Goal: Transaction & Acquisition: Book appointment/travel/reservation

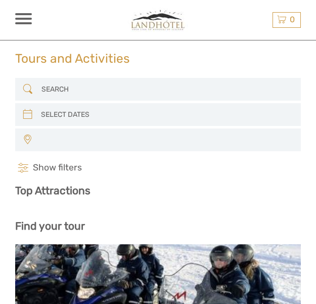
select select
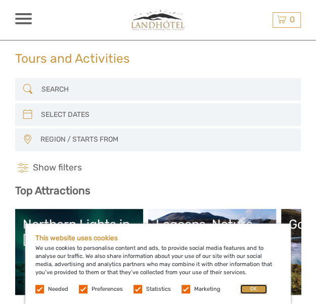
click at [248, 284] on button "OK" at bounding box center [253, 289] width 27 height 10
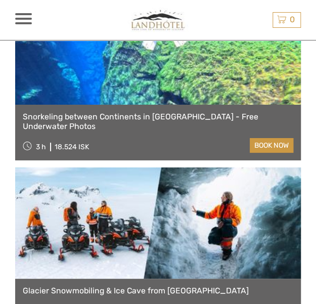
scroll to position [860, 0]
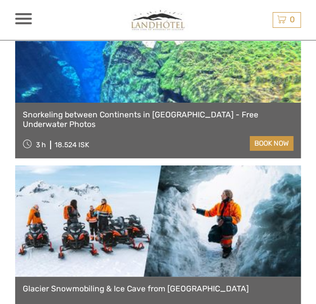
click at [225, 198] on link at bounding box center [157, 220] width 285 height 111
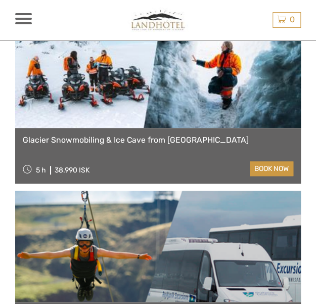
scroll to position [1009, 0]
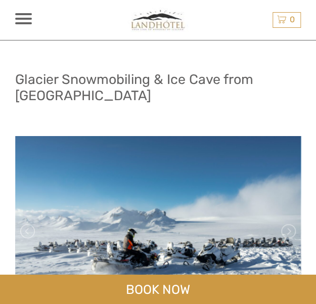
click at [56, 91] on h1 "Glacier Snowmobiling & Ice Cave from [GEOGRAPHIC_DATA]" at bounding box center [157, 87] width 285 height 32
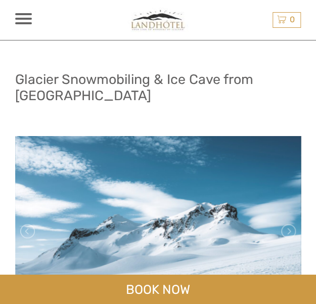
click at [26, 18] on span at bounding box center [23, 19] width 17 height 2
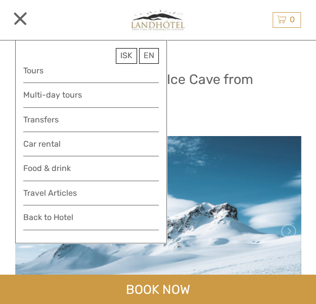
click at [144, 16] on img at bounding box center [158, 20] width 70 height 25
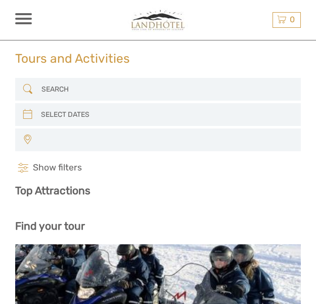
select select
